Goal: Find specific page/section

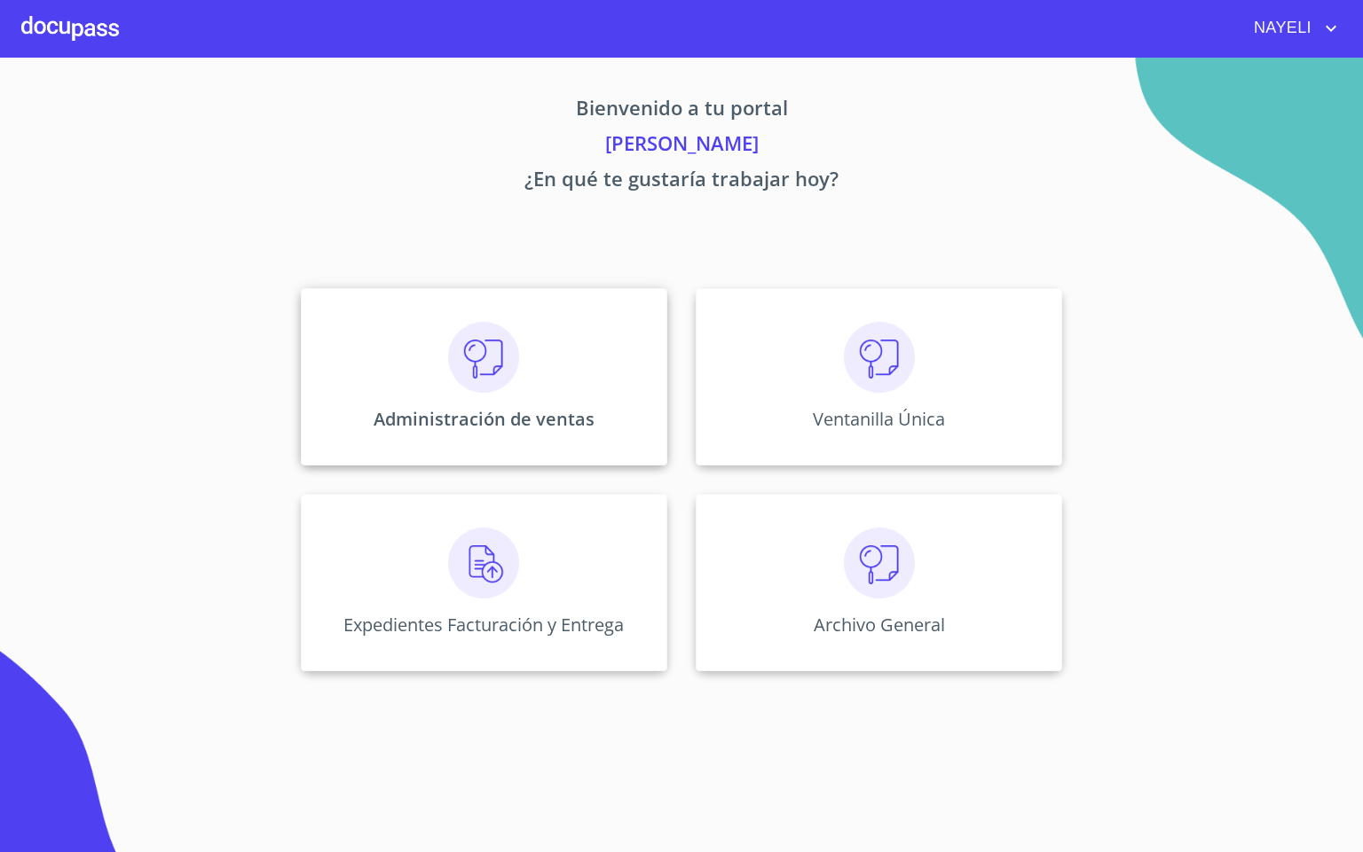
click at [507, 363] on img at bounding box center [483, 357] width 71 height 71
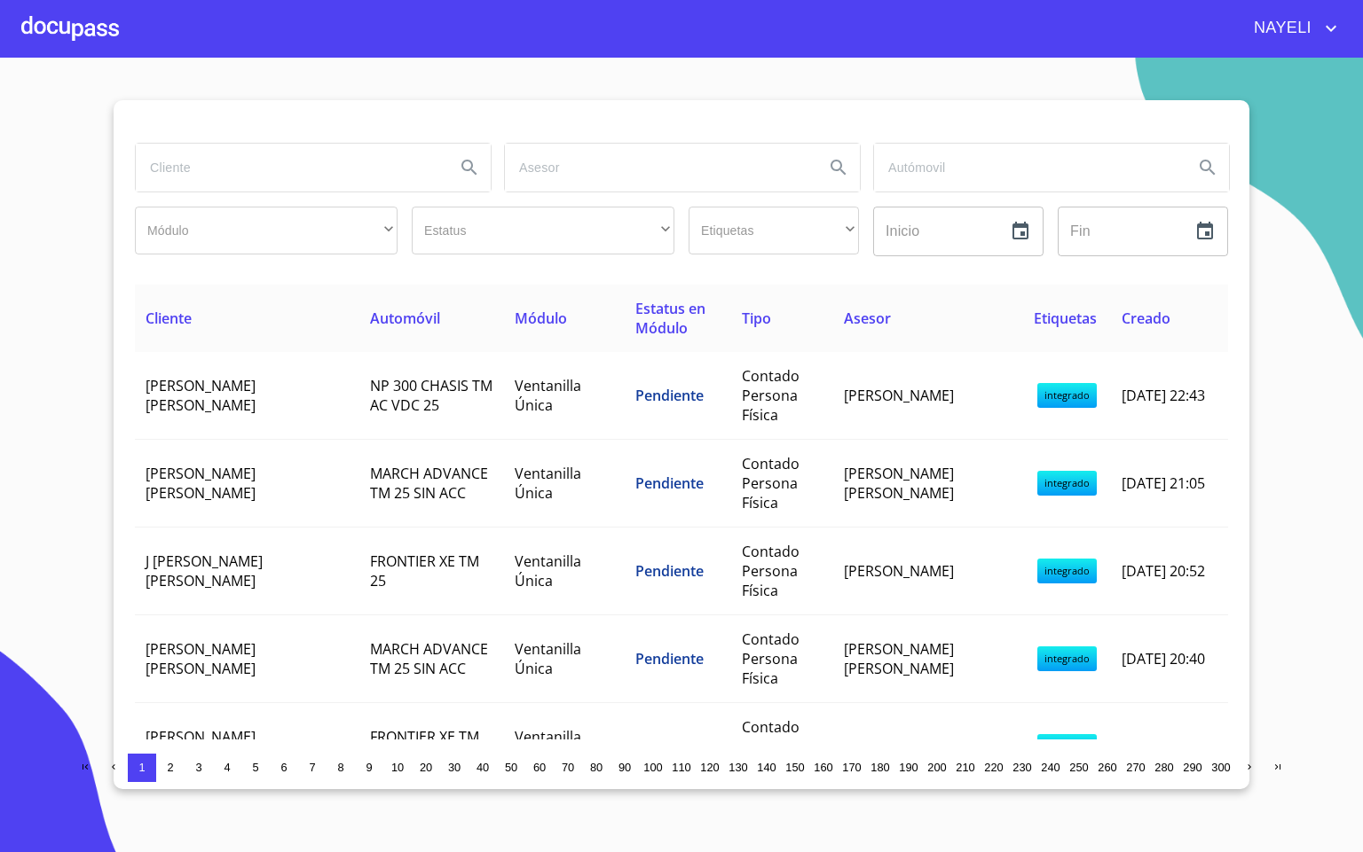
click at [208, 179] on input "search" at bounding box center [288, 168] width 305 height 48
type input "[PERSON_NAME]"
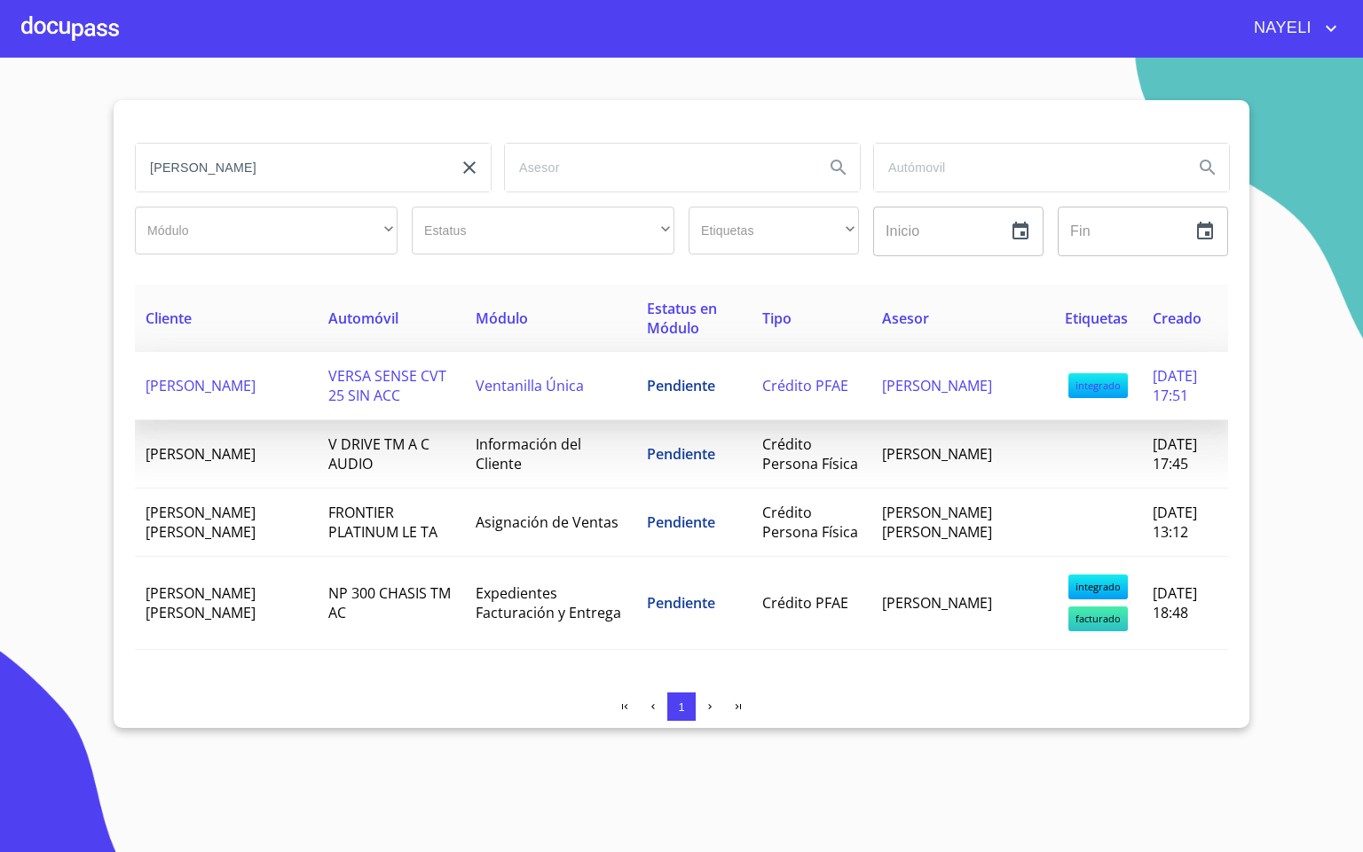
click at [328, 389] on span "VERSA SENSE CVT 25 SIN ACC" at bounding box center [387, 385] width 118 height 39
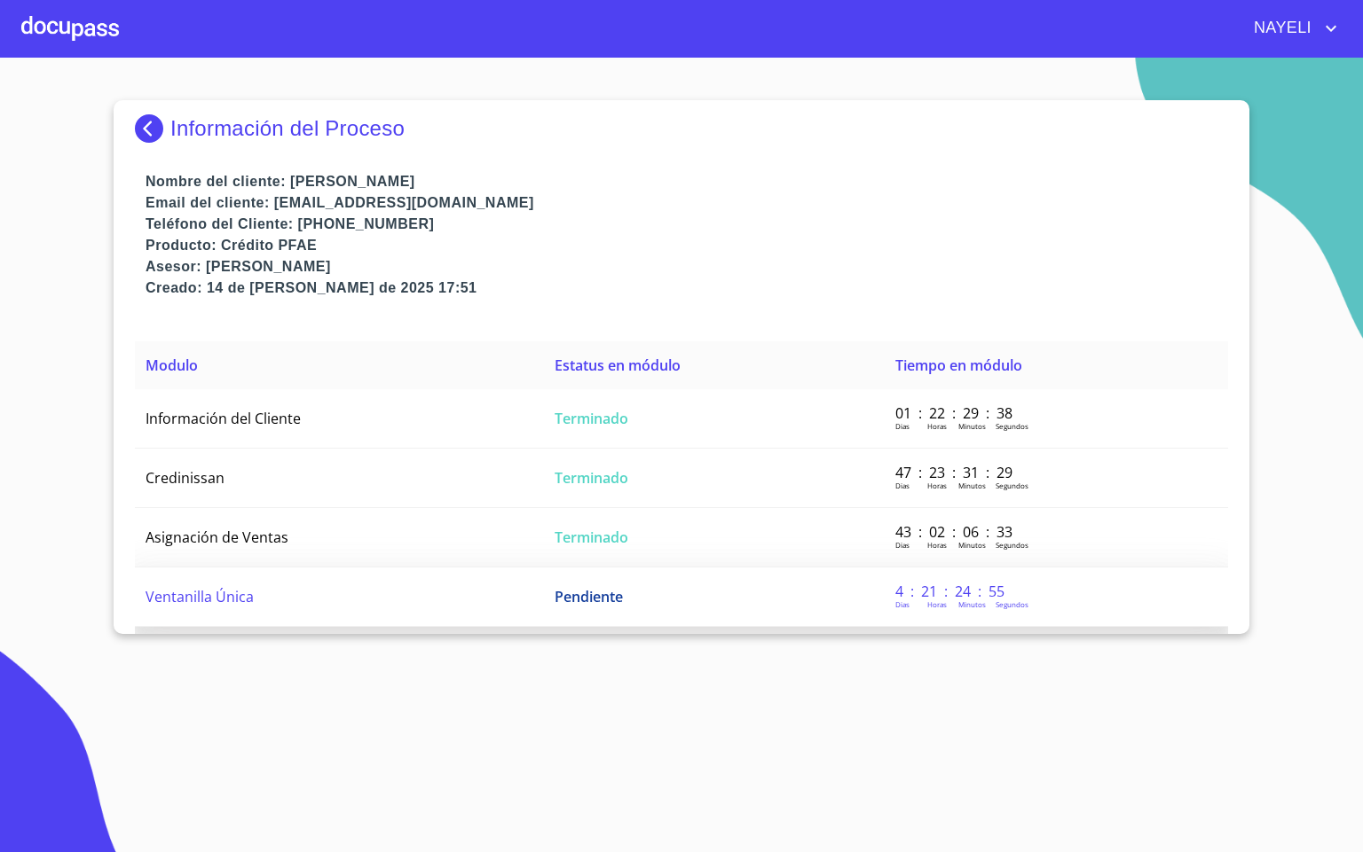
click at [354, 575] on td "Ventanilla Única" at bounding box center [339, 597] width 409 height 59
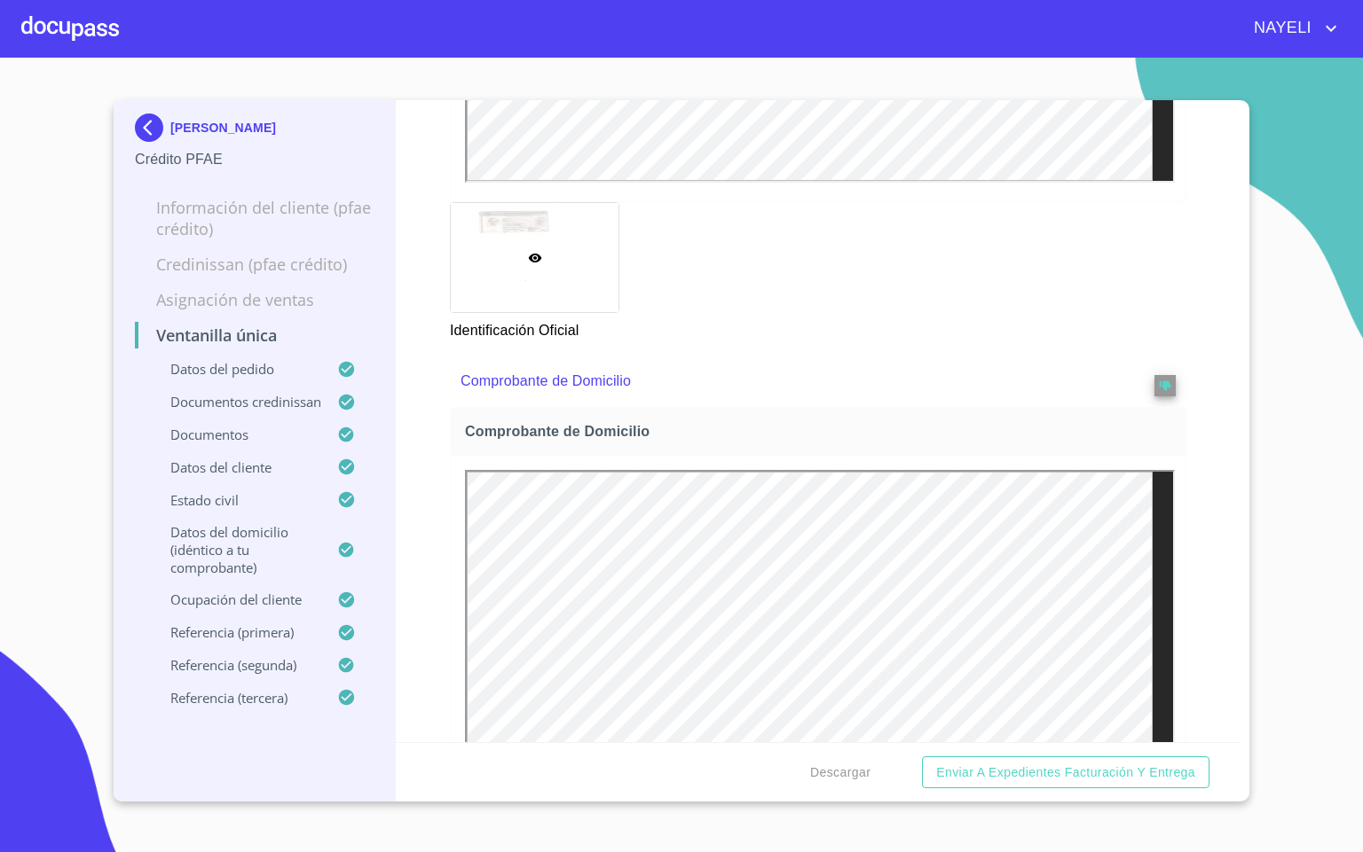
scroll to position [2262, 0]
